Goal: Find contact information: Find contact information

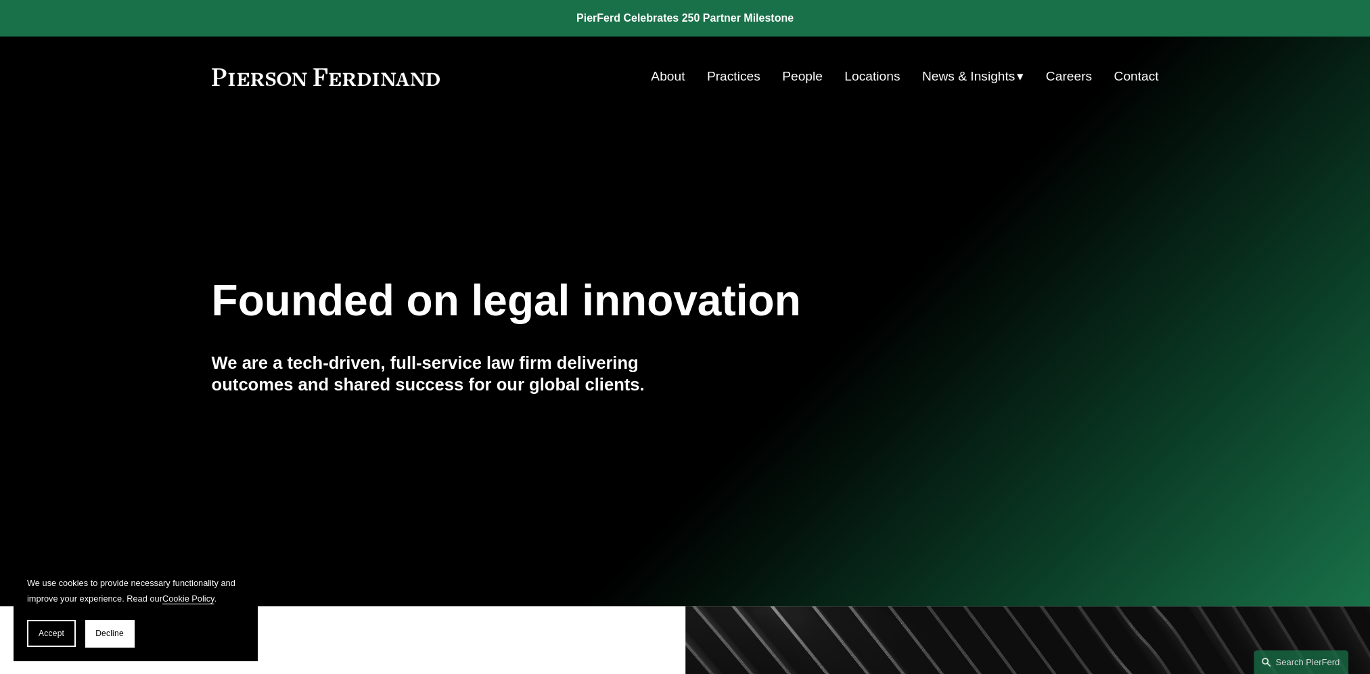
click at [810, 73] on link "People" at bounding box center [802, 77] width 41 height 26
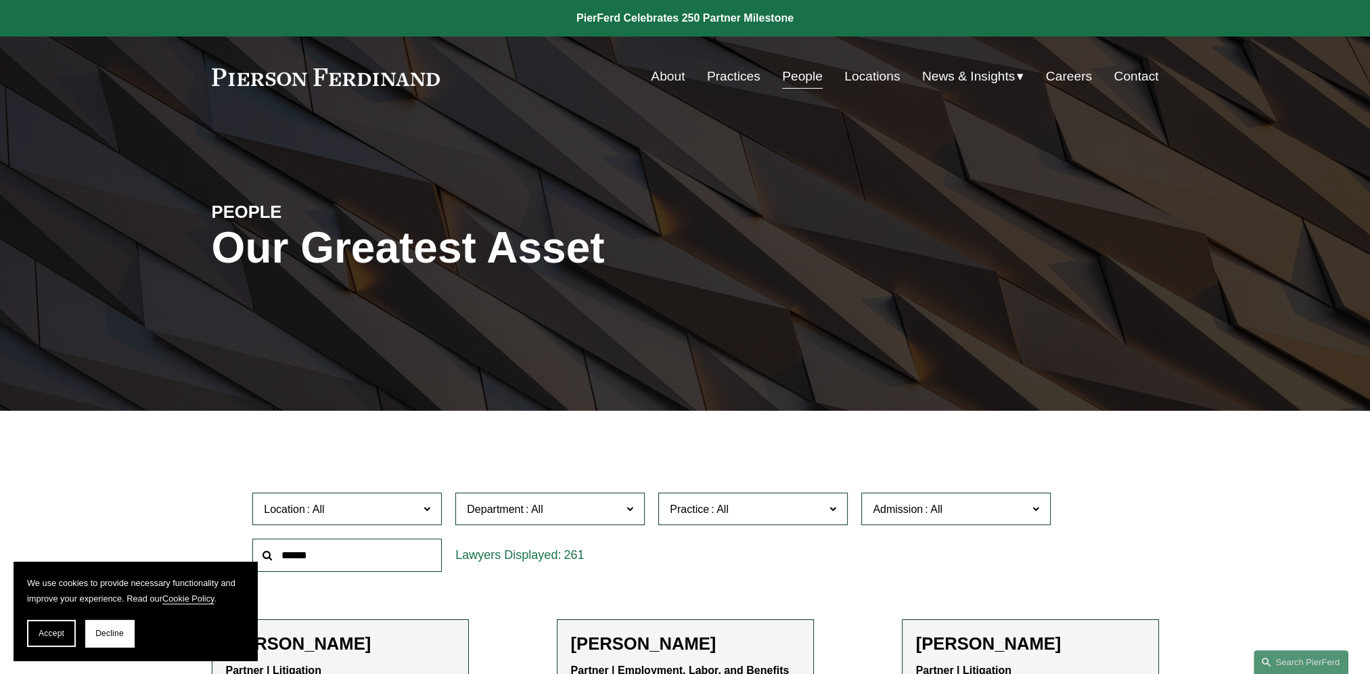
click at [390, 553] on input "text" at bounding box center [346, 554] width 189 height 33
type input "********"
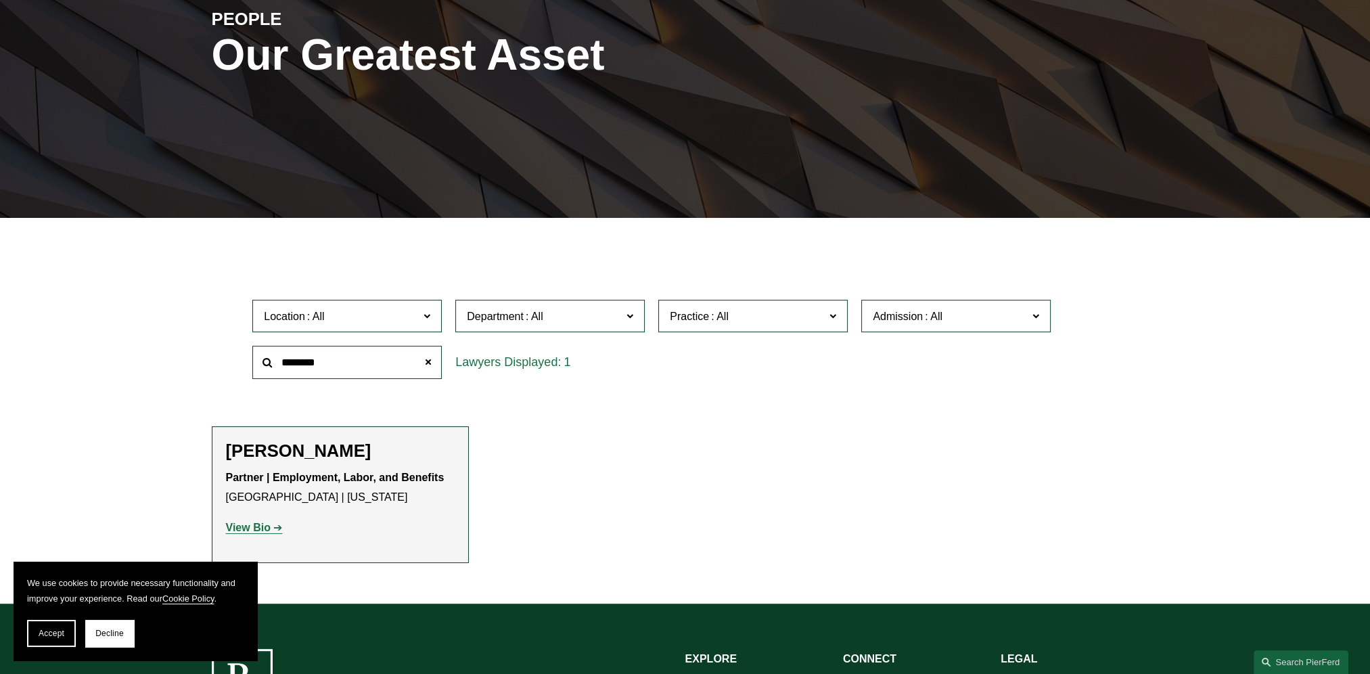
scroll to position [203, 0]
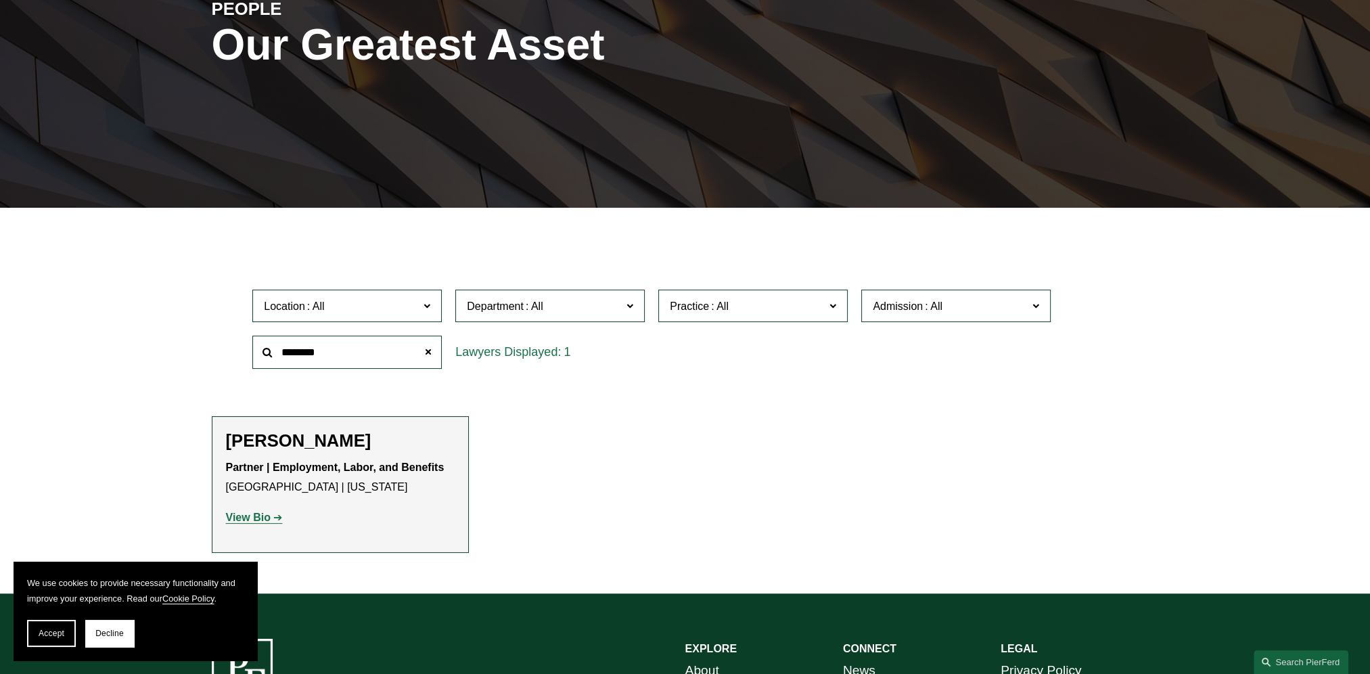
click at [260, 522] on strong "View Bio" at bounding box center [248, 516] width 45 height 11
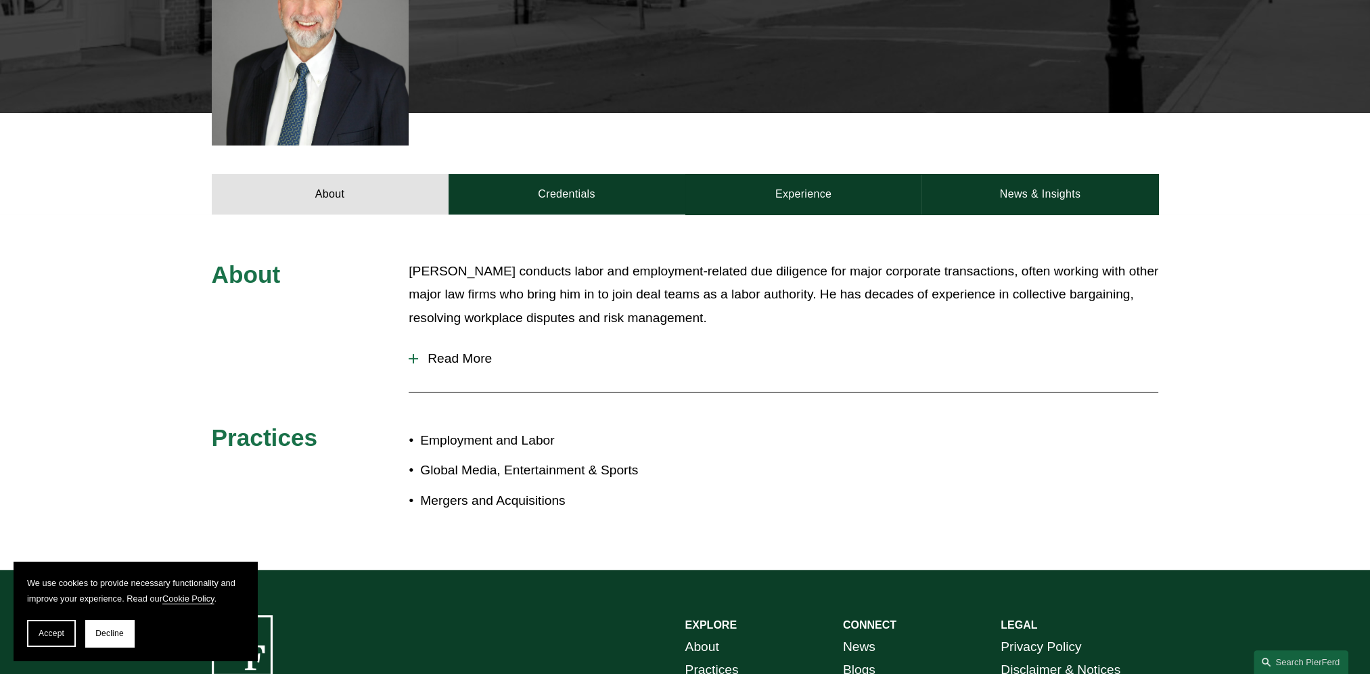
scroll to position [664, 0]
